Goal: Find specific page/section: Find specific page/section

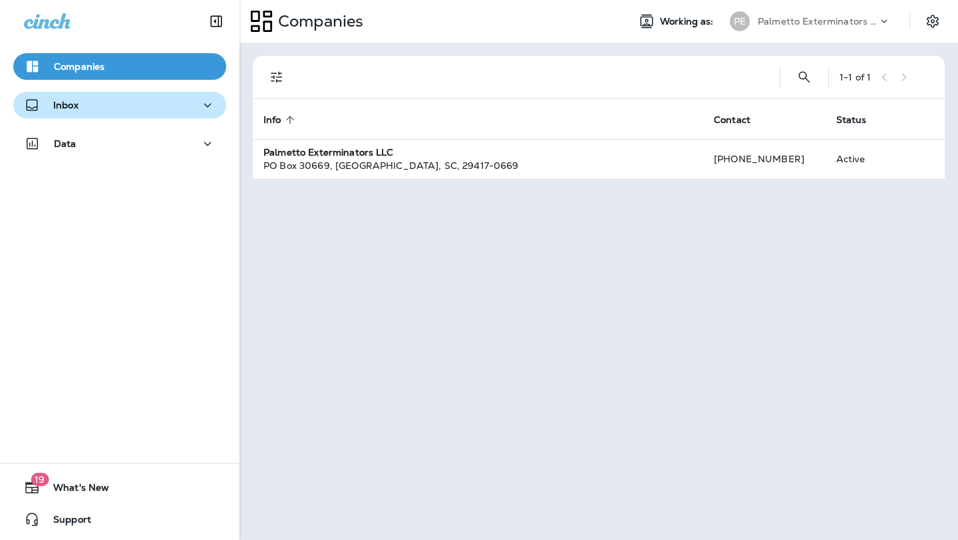
click at [200, 112] on icon "button" at bounding box center [208, 105] width 16 height 17
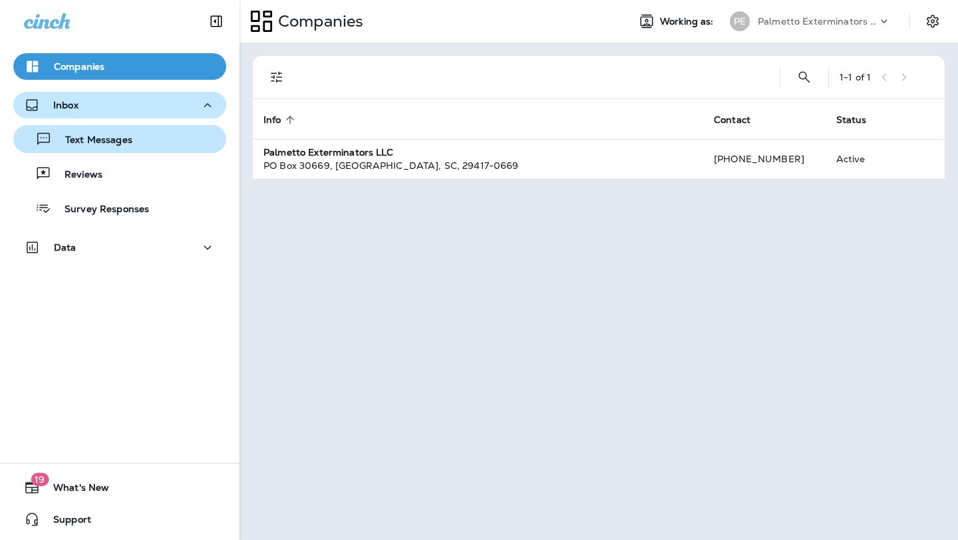
click at [88, 142] on p "Text Messages" at bounding box center [92, 140] width 80 height 13
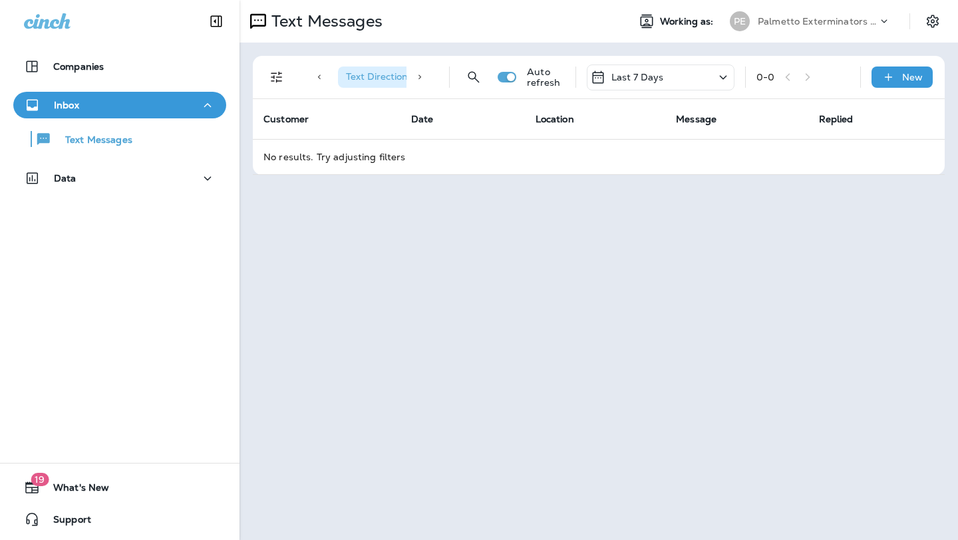
click at [269, 76] on icon "Filters" at bounding box center [277, 77] width 16 height 16
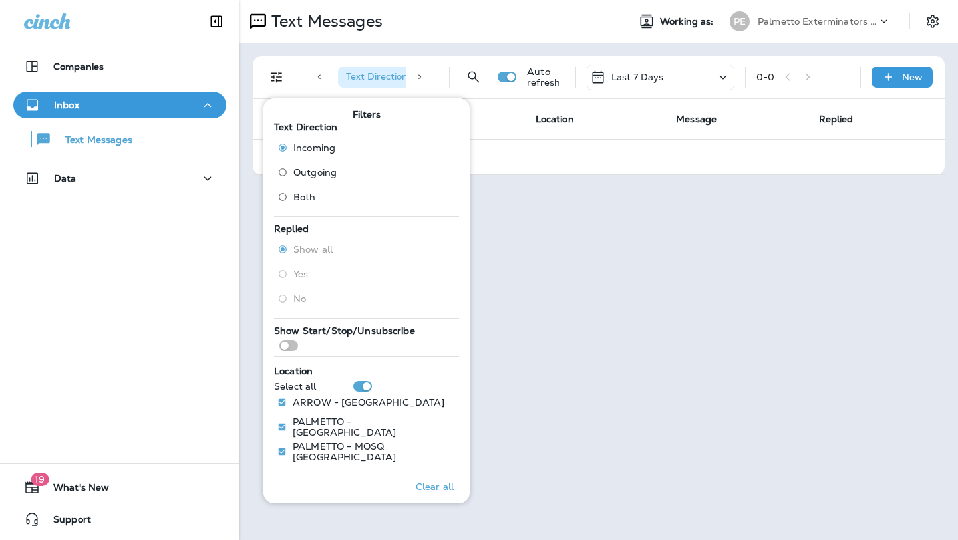
click at [599, 297] on div "Text Messages Working as: PE Palmetto Exterminators LLC Text Direction : Incomi…" at bounding box center [598, 270] width 718 height 540
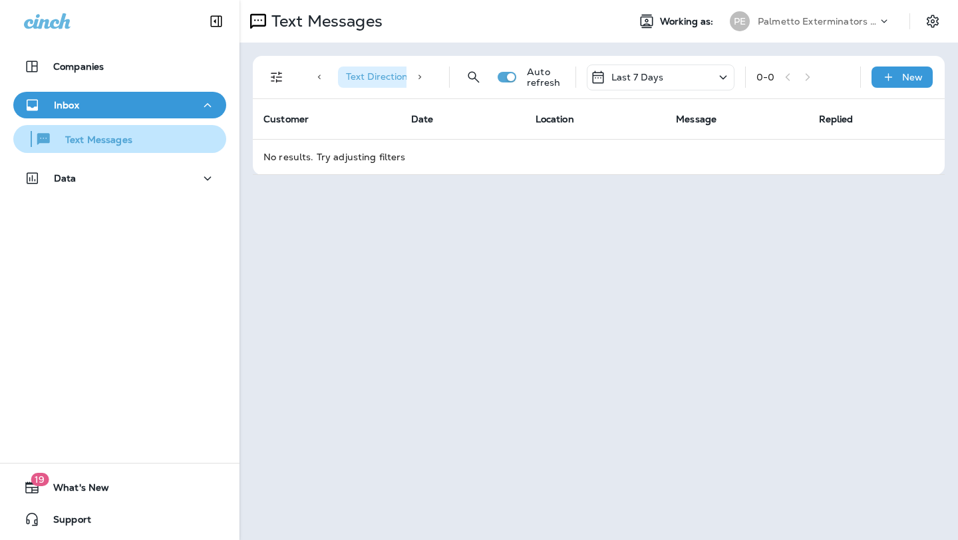
click at [102, 143] on p "Text Messages" at bounding box center [92, 140] width 80 height 13
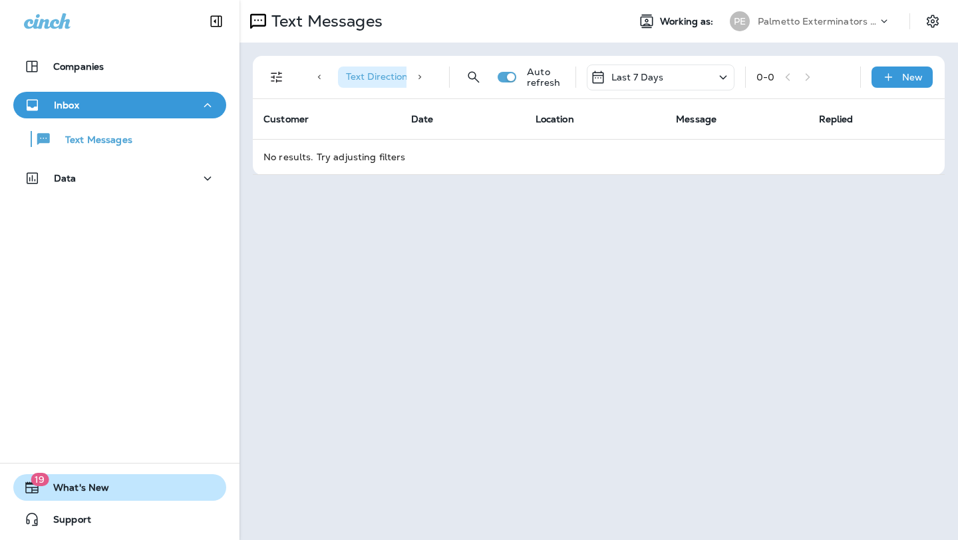
click at [84, 484] on span "What's New" at bounding box center [74, 490] width 69 height 16
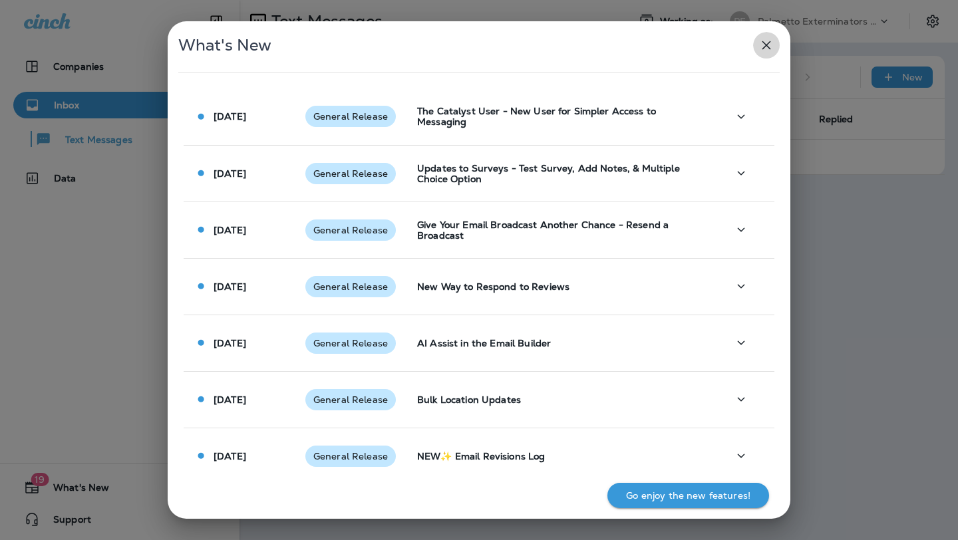
click at [769, 51] on icon "button" at bounding box center [766, 45] width 16 height 16
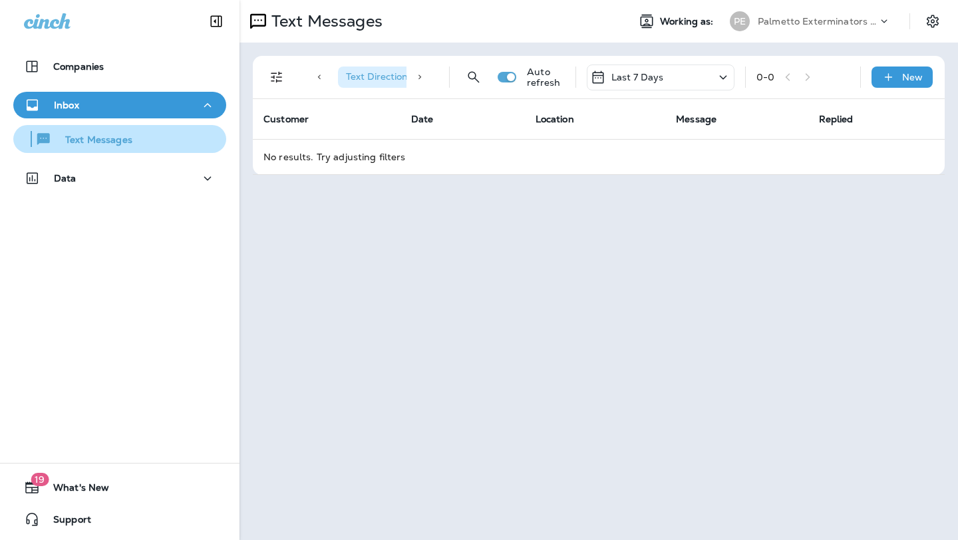
click at [88, 140] on p "Text Messages" at bounding box center [92, 140] width 80 height 13
click at [58, 144] on p "Text Messages" at bounding box center [92, 140] width 80 height 13
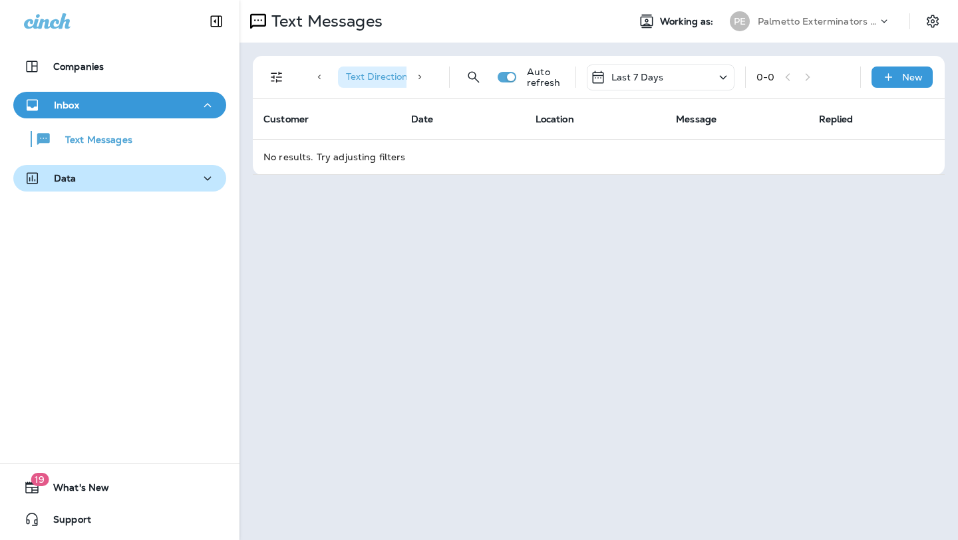
click at [184, 173] on div "Data" at bounding box center [120, 178] width 192 height 17
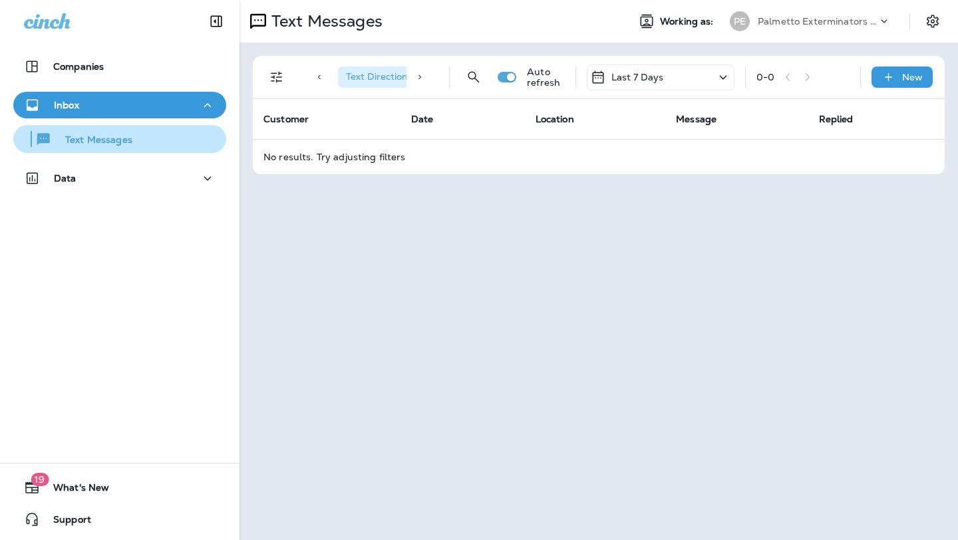
click at [142, 140] on div "Text Messages" at bounding box center [120, 139] width 202 height 20
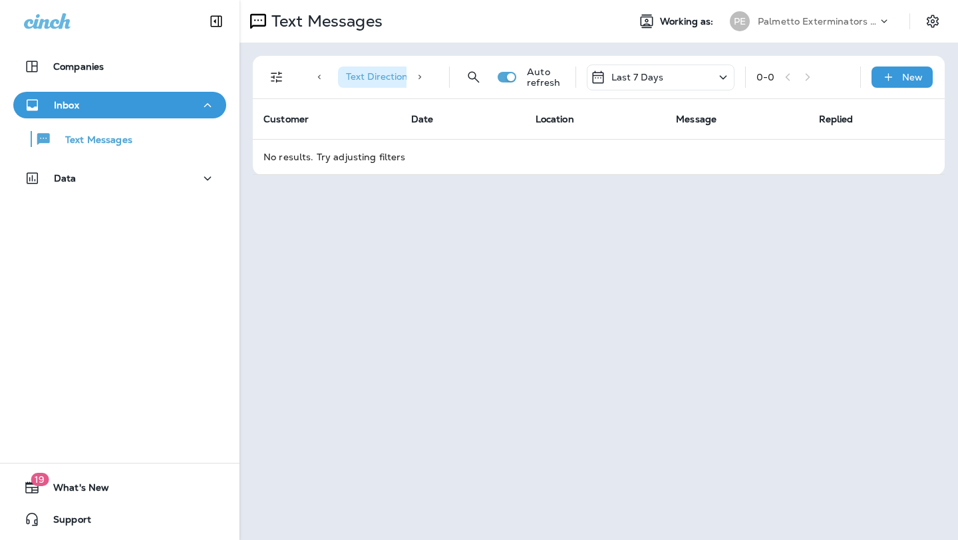
click at [200, 106] on icon "button" at bounding box center [208, 105] width 16 height 17
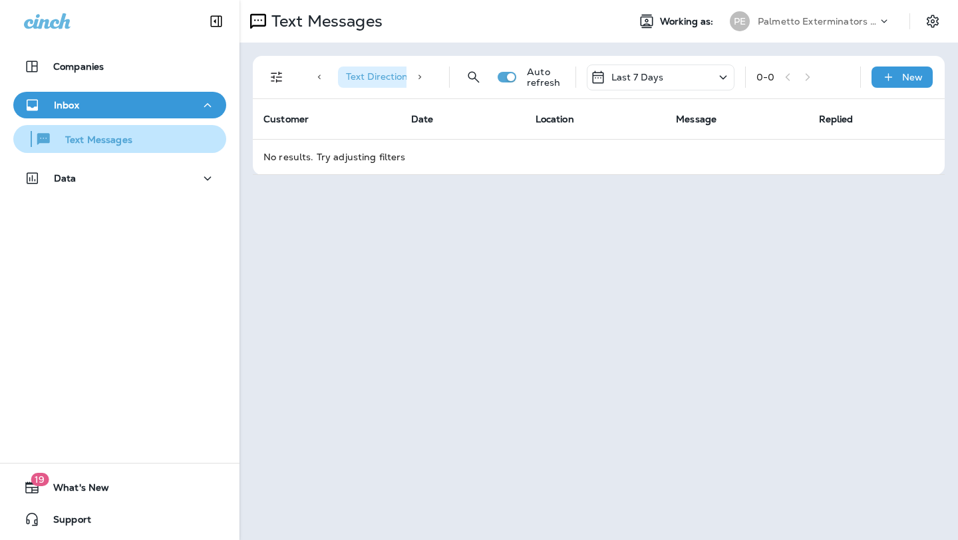
click at [134, 139] on div "Text Messages" at bounding box center [120, 139] width 202 height 20
